Goal: Check status

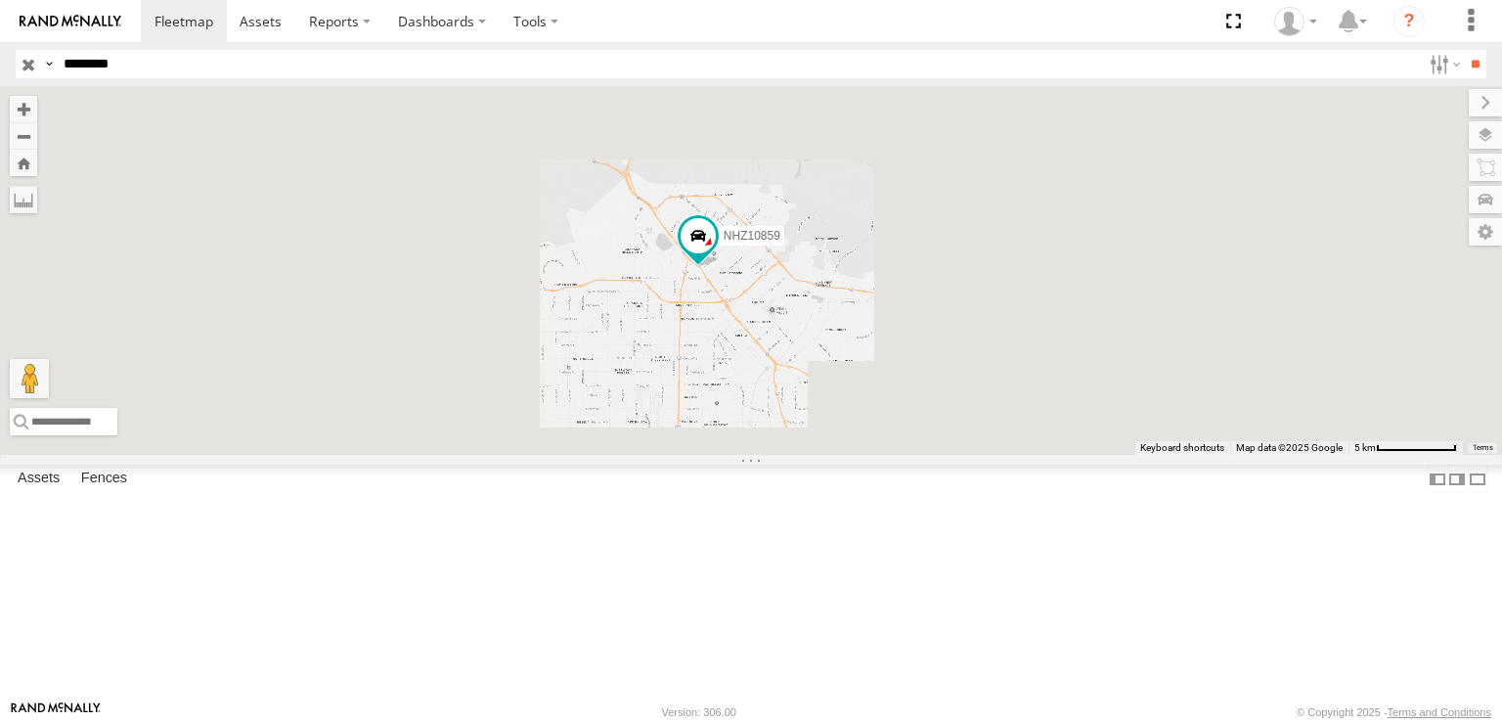
drag, startPoint x: 951, startPoint y: 463, endPoint x: 871, endPoint y: 366, distance: 125.1
click at [872, 368] on div "NHZ10859" at bounding box center [751, 270] width 1502 height 369
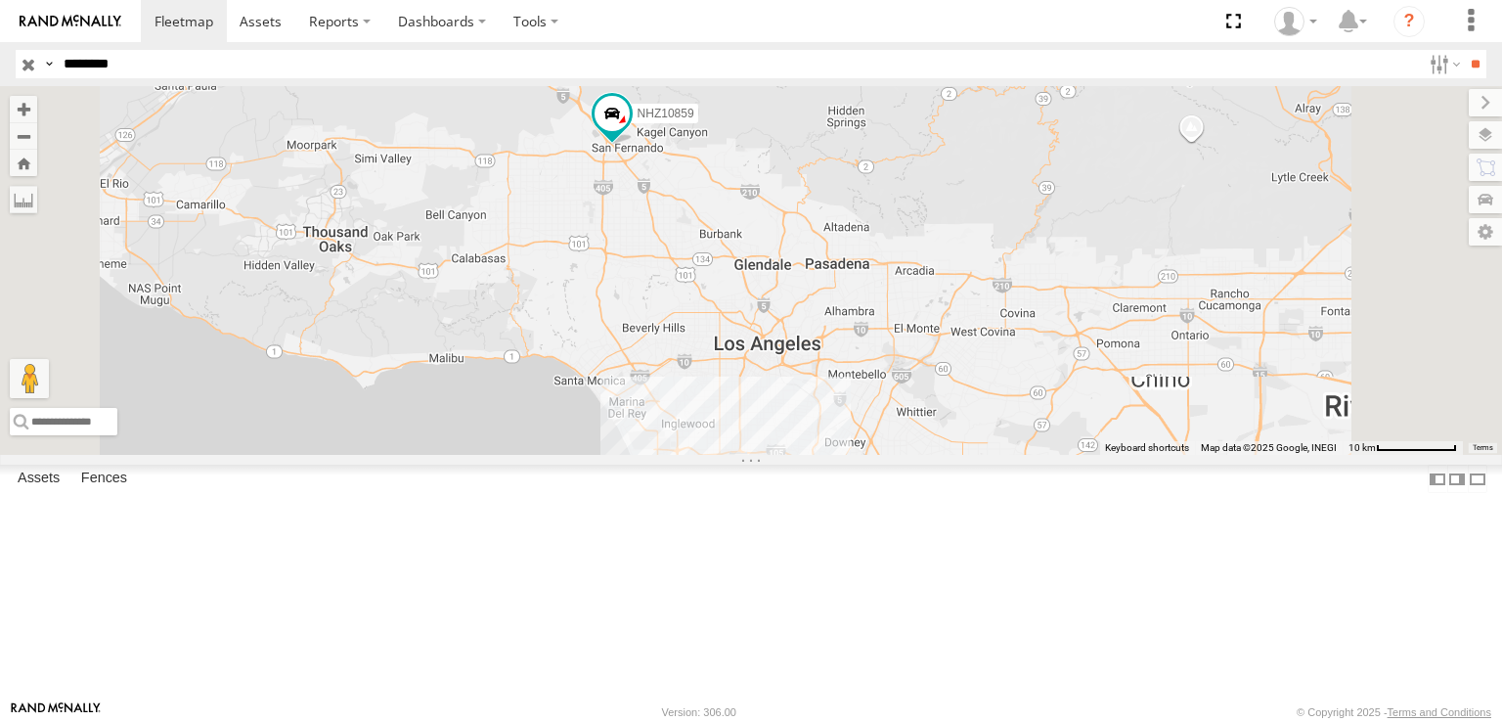
drag, startPoint x: 839, startPoint y: 361, endPoint x: 855, endPoint y: 360, distance: 15.7
click at [855, 360] on div "NHZ10859" at bounding box center [751, 270] width 1502 height 369
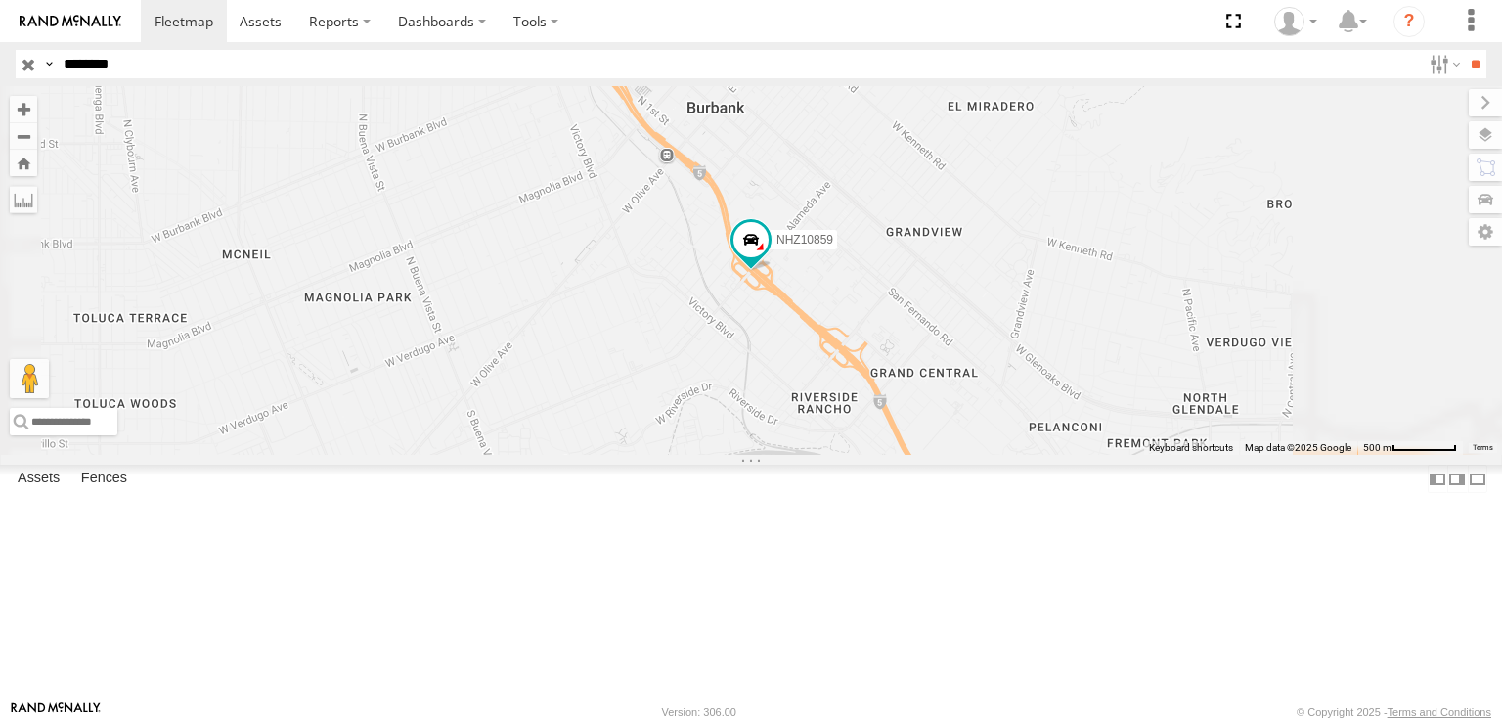
click at [31, 63] on input "button" at bounding box center [28, 64] width 25 height 28
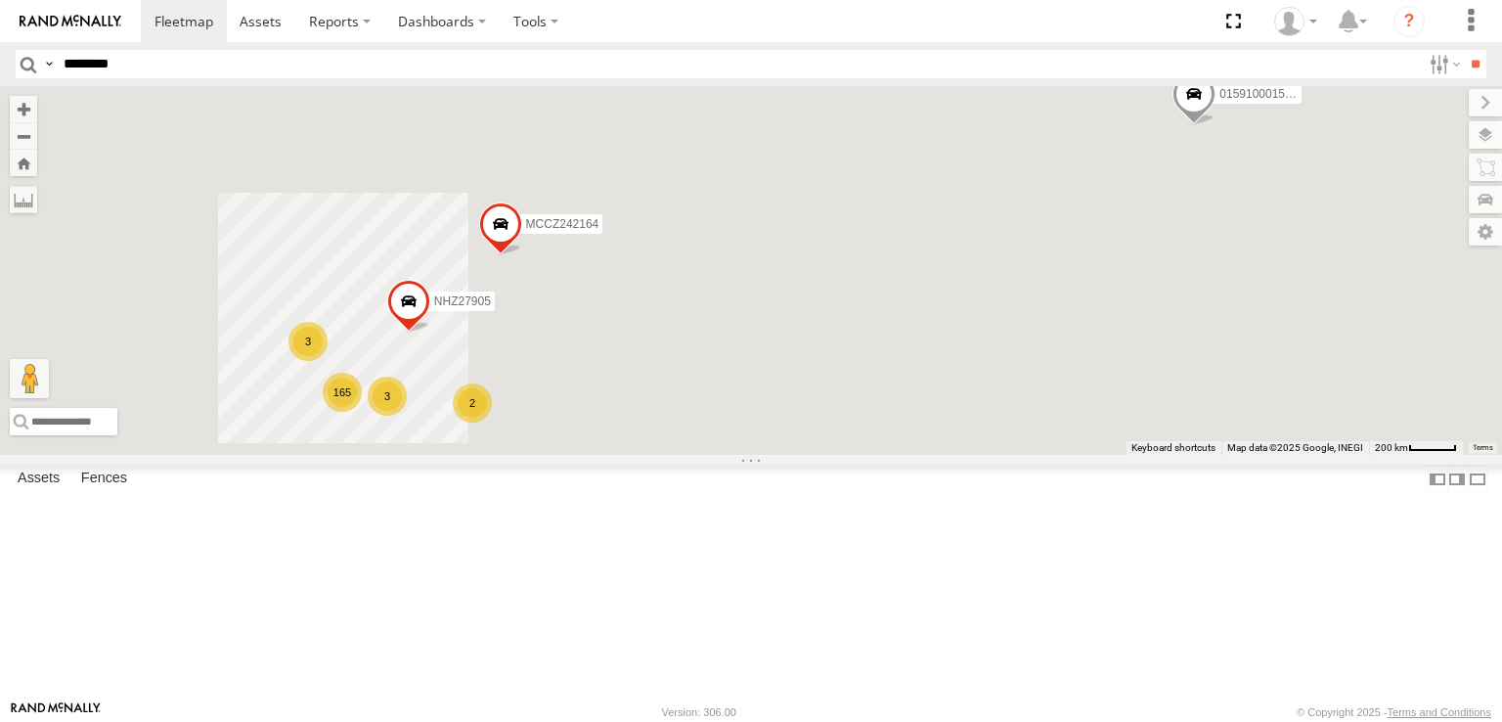
click at [362, 412] on div "165" at bounding box center [342, 392] width 39 height 39
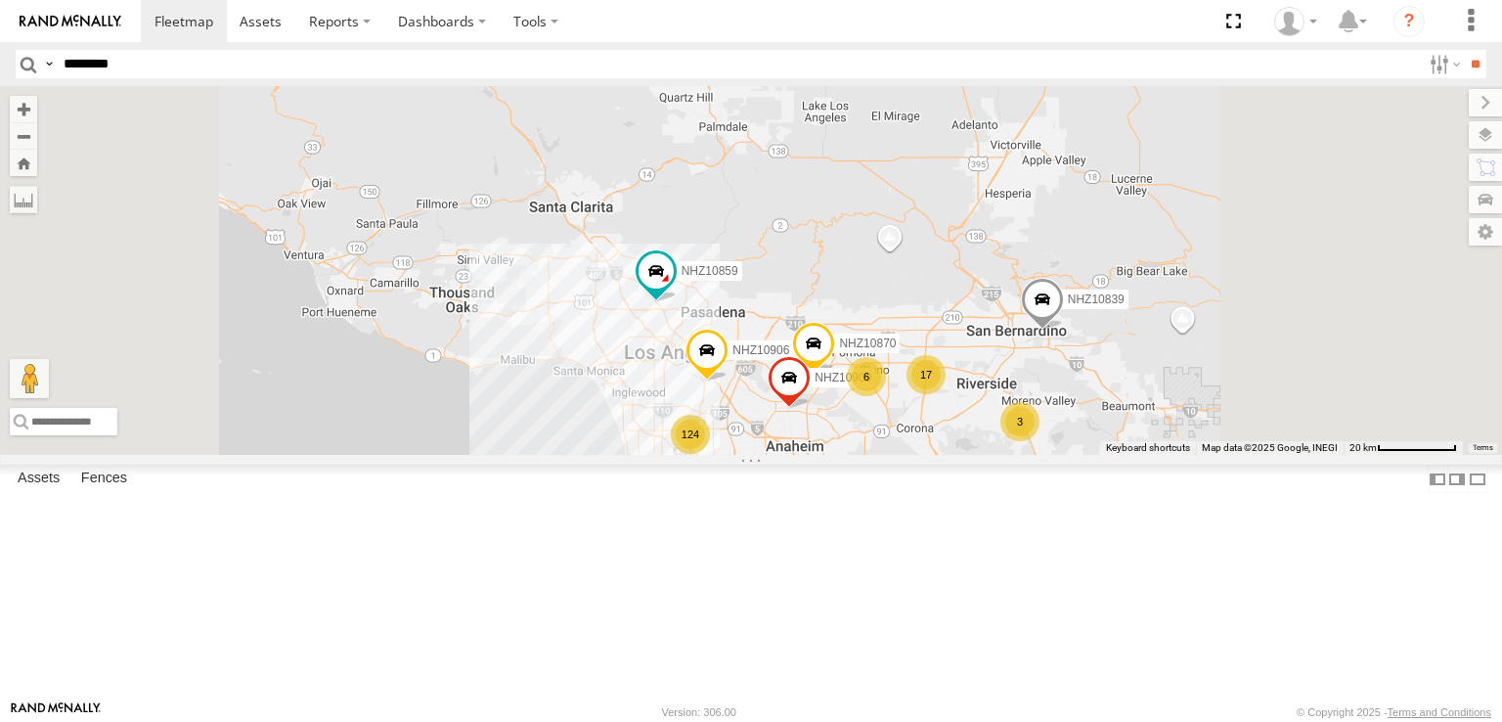
click at [699, 511] on div "6" at bounding box center [679, 490] width 39 height 39
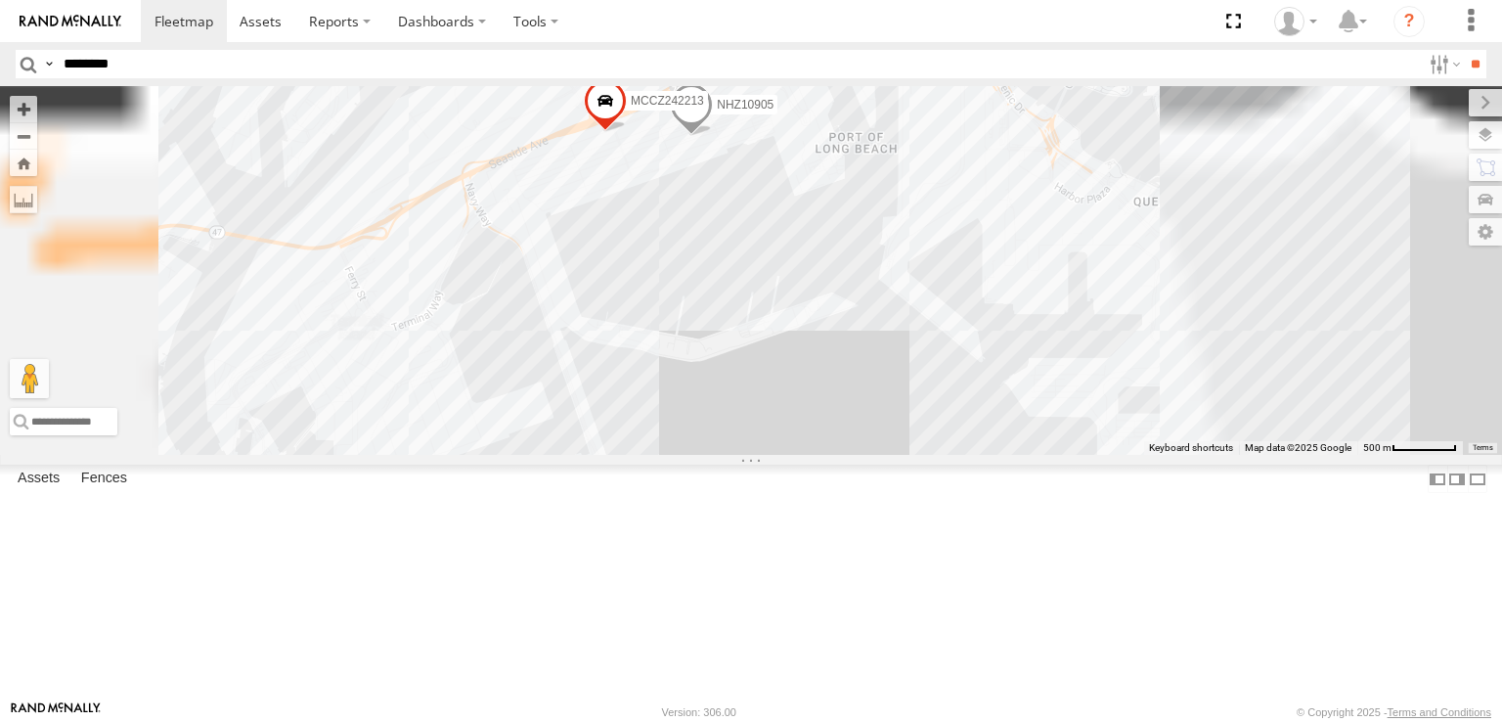
click at [625, 528] on div "3" at bounding box center [605, 508] width 39 height 39
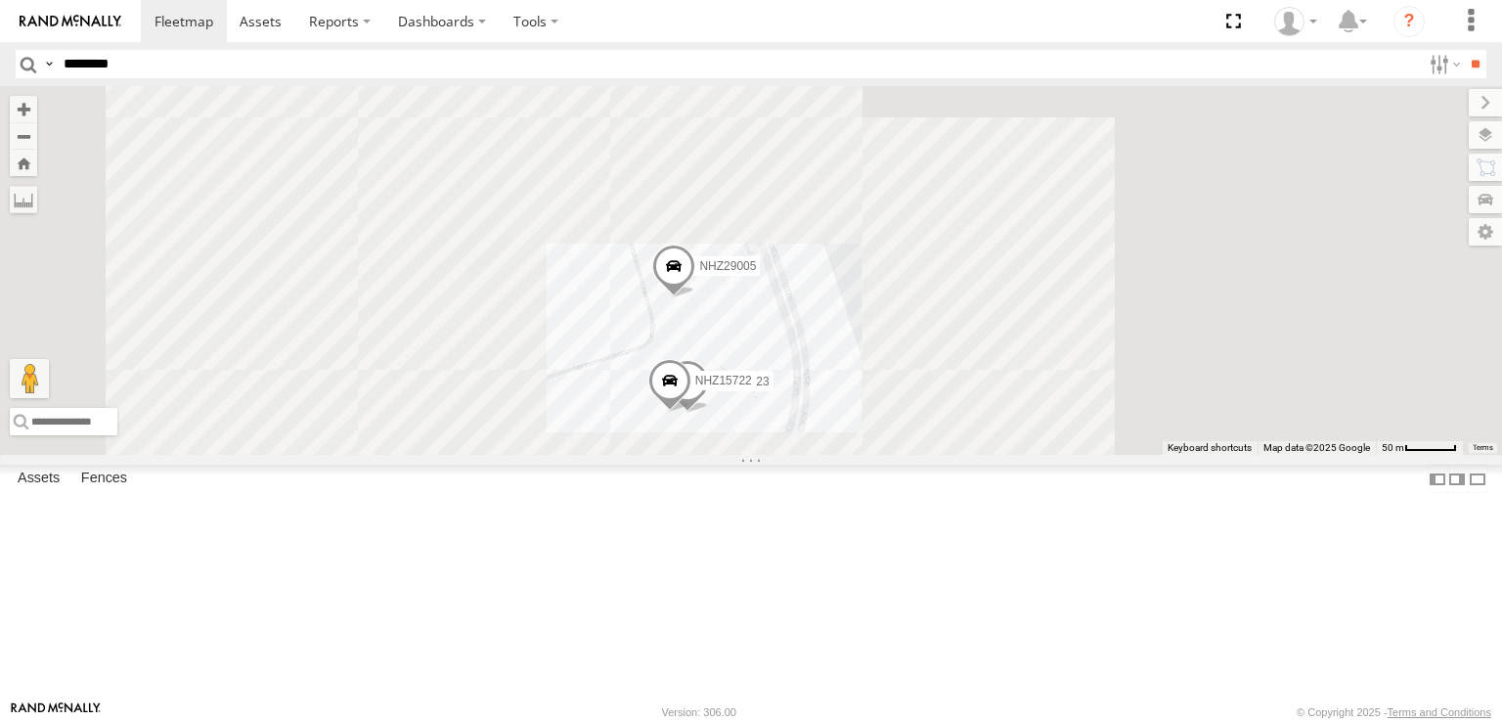
drag, startPoint x: 960, startPoint y: 575, endPoint x: 1007, endPoint y: 492, distance: 95.5
click at [1006, 455] on div "015910001545733 NHZ27905 MCCZ242164 NHZ10906 NHZ10870 NHZ01009 NHZ10859 NHZ1090…" at bounding box center [751, 270] width 1502 height 369
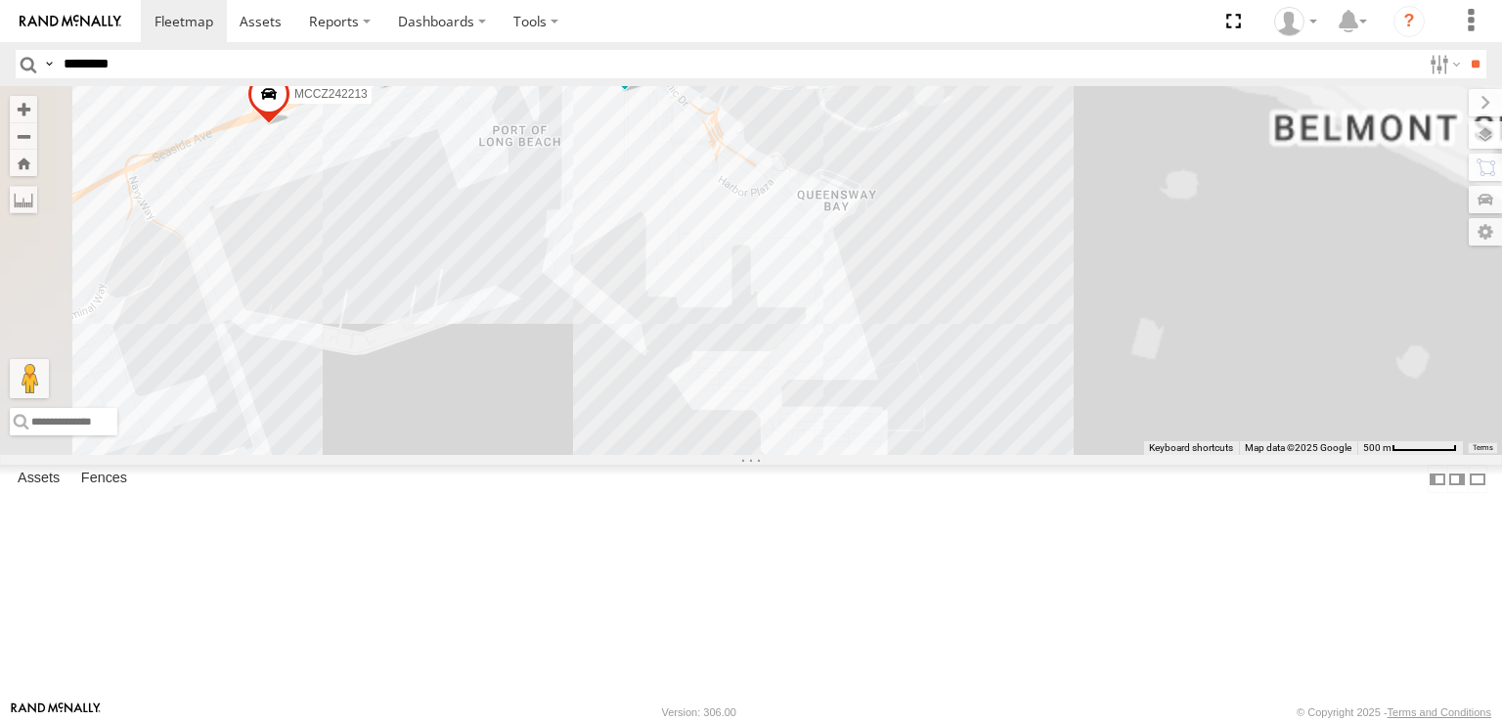
drag, startPoint x: 849, startPoint y: 251, endPoint x: 918, endPoint y: 281, distance: 75.4
click at [918, 281] on div "015910001545733 NHZ27318 NHZ10910 NHZ01009 NHZ00810 NHZ15728 NHZ10844 NHZ15705 …" at bounding box center [751, 270] width 1502 height 369
